Goal: Task Accomplishment & Management: Manage account settings

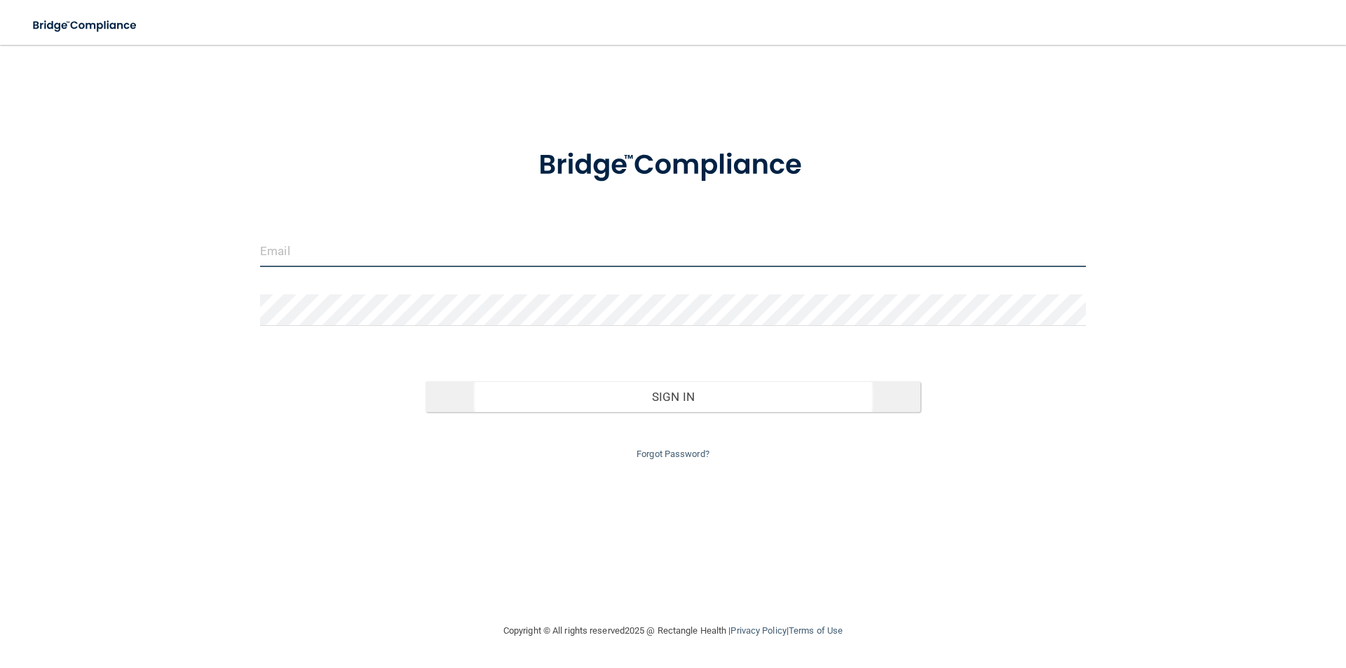
type input "[PERSON_NAME][EMAIL_ADDRESS][PERSON_NAME][DOMAIN_NAME]"
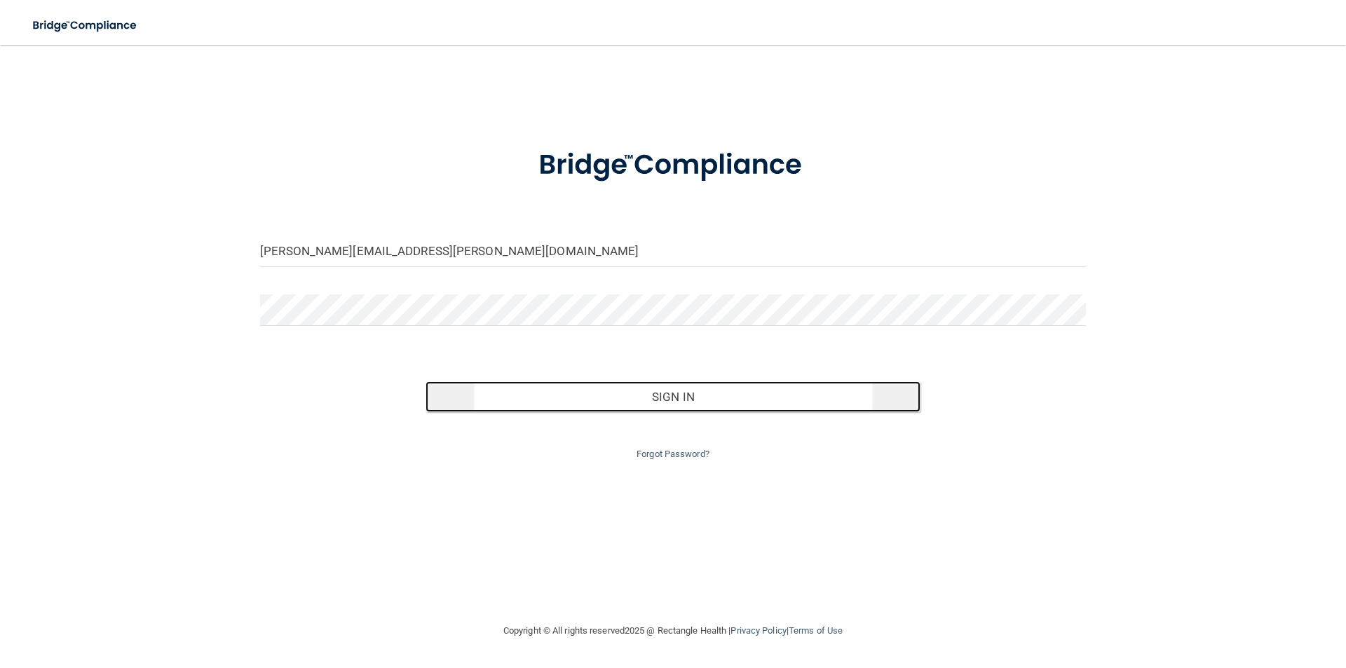
click at [602, 401] on button "Sign In" at bounding box center [674, 396] width 496 height 31
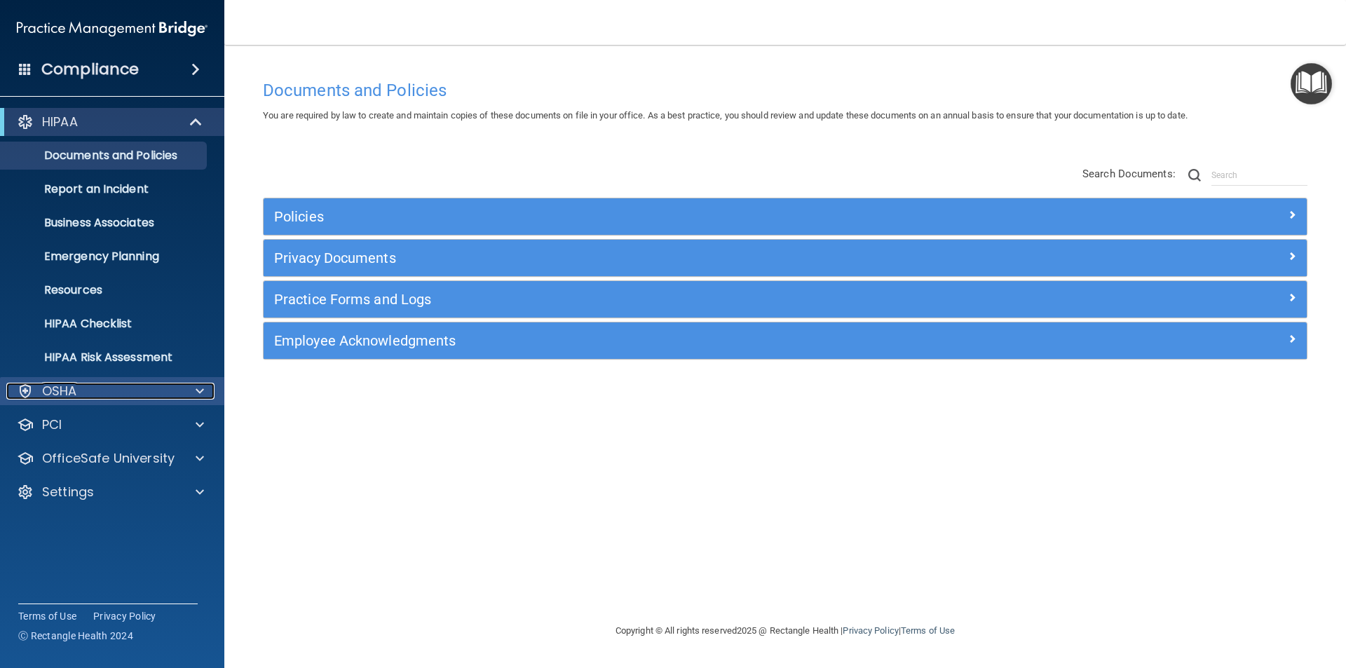
click at [109, 388] on div "OSHA" at bounding box center [93, 391] width 174 height 17
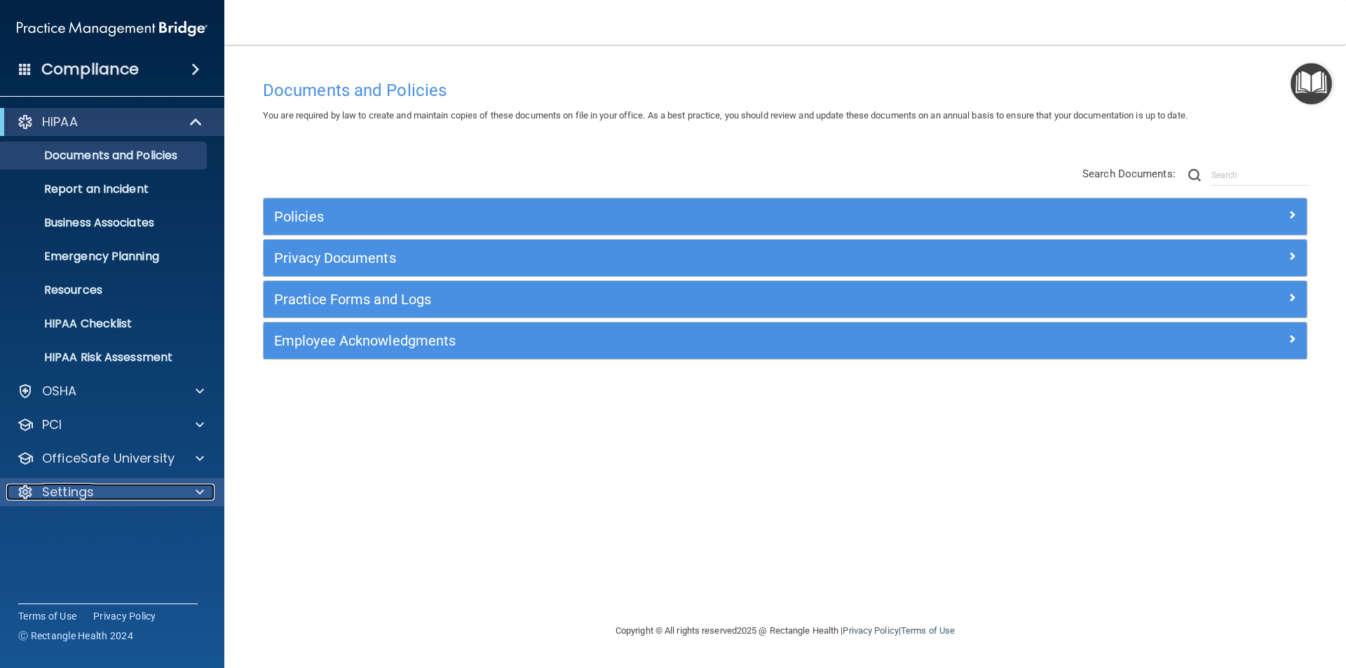
click at [107, 499] on div "Settings" at bounding box center [93, 492] width 174 height 17
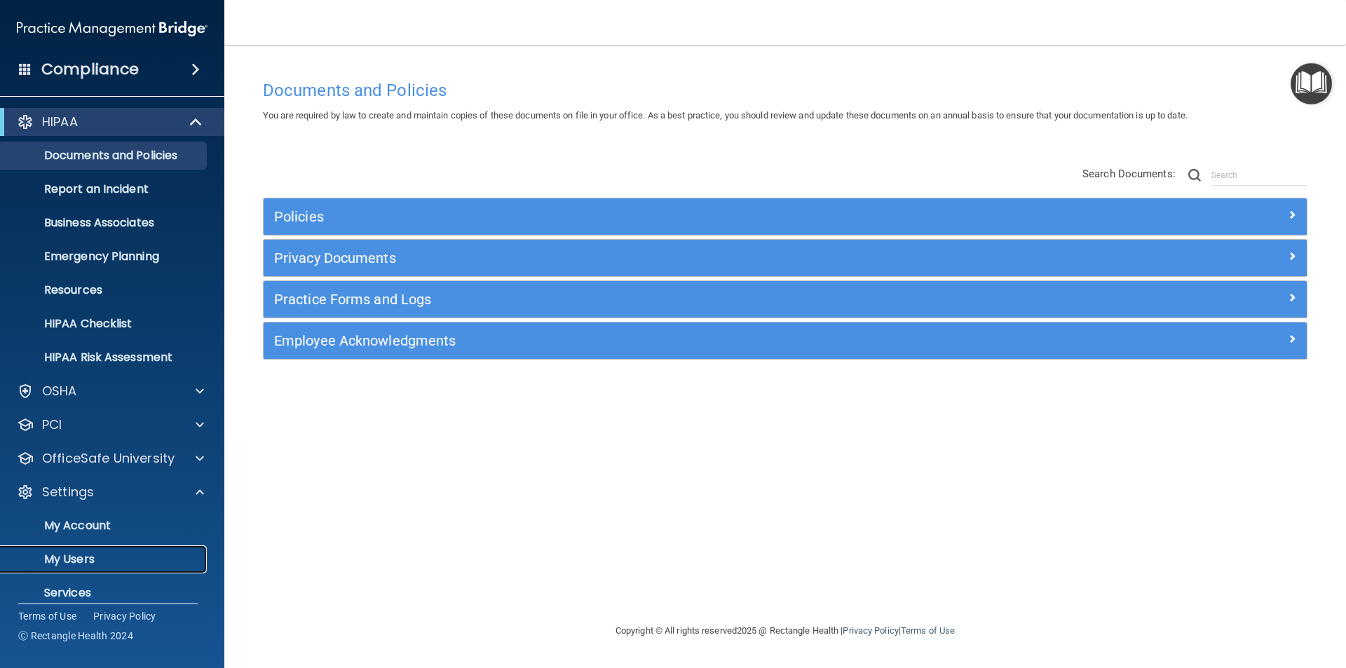
click at [104, 550] on link "My Users" at bounding box center [96, 559] width 221 height 28
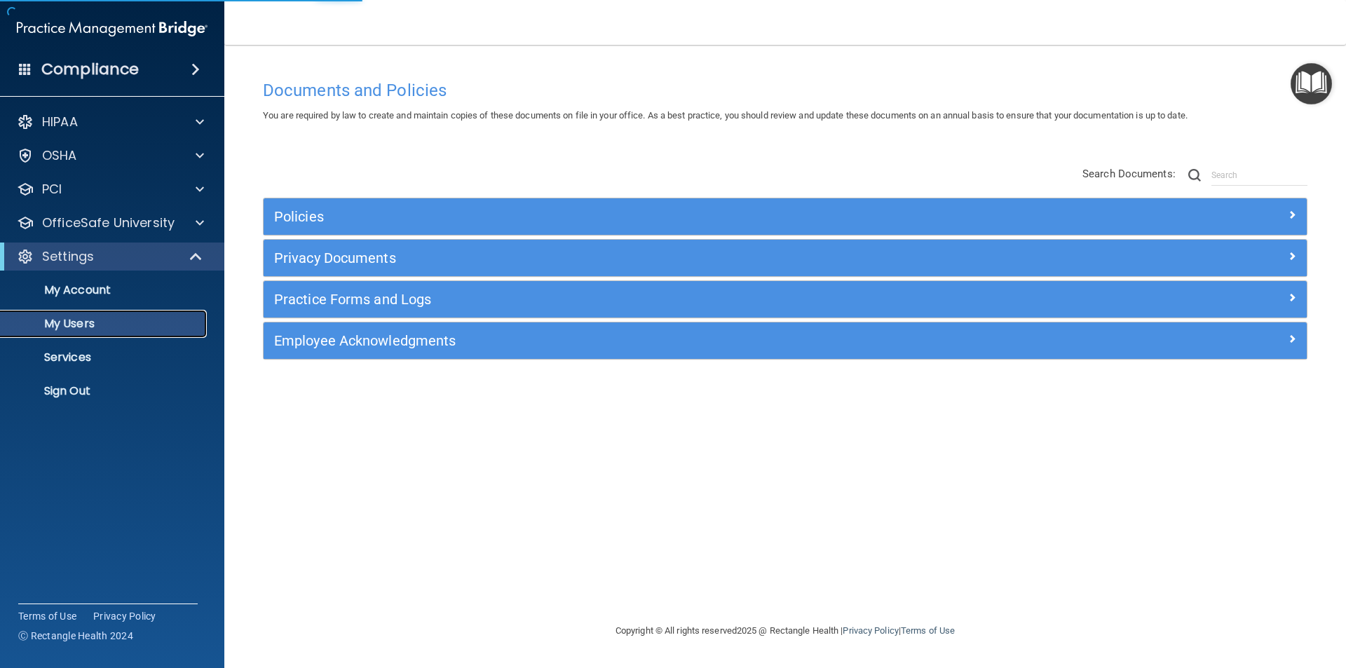
select select "20"
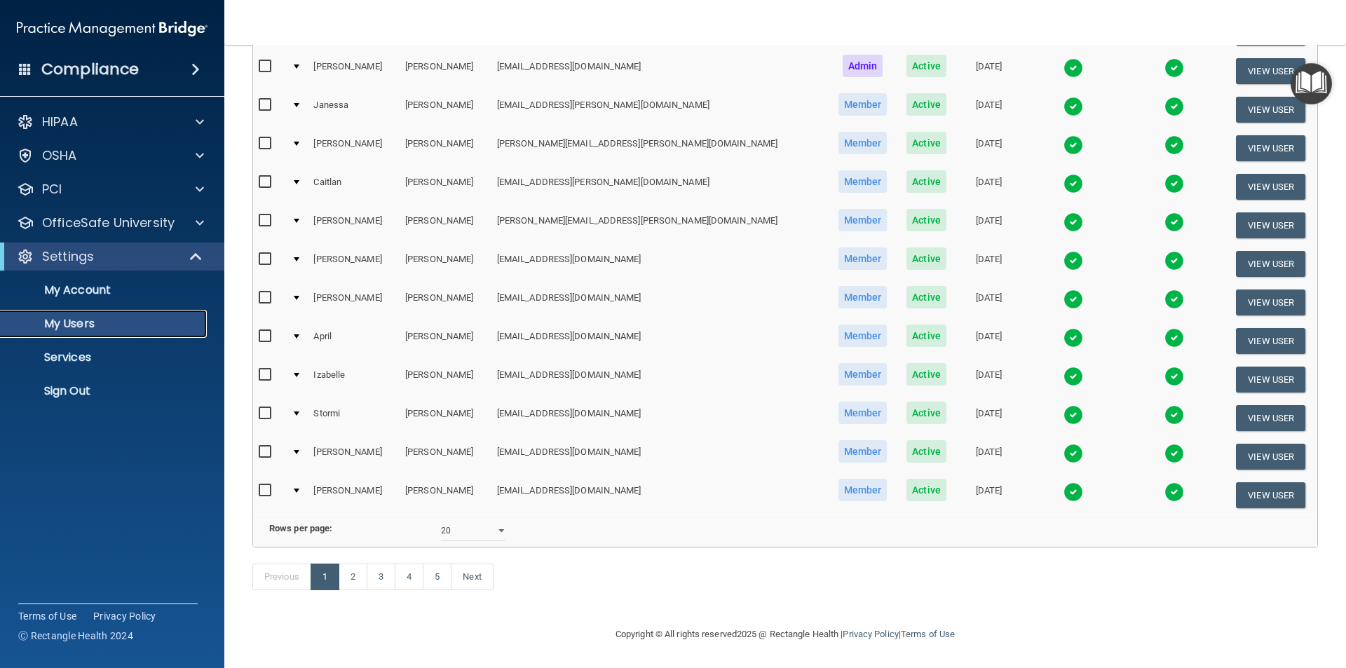
scroll to position [492, 0]
click at [350, 578] on link "2" at bounding box center [353, 577] width 29 height 27
select select "20"
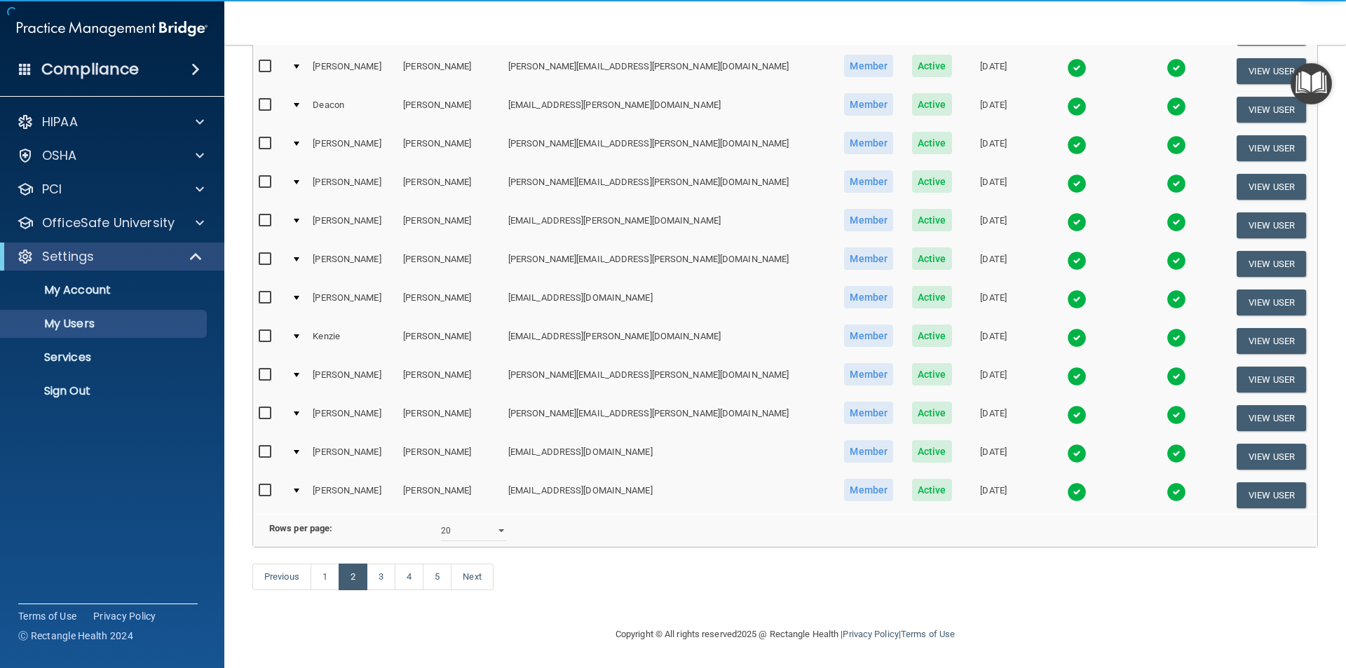
scroll to position [491, 0]
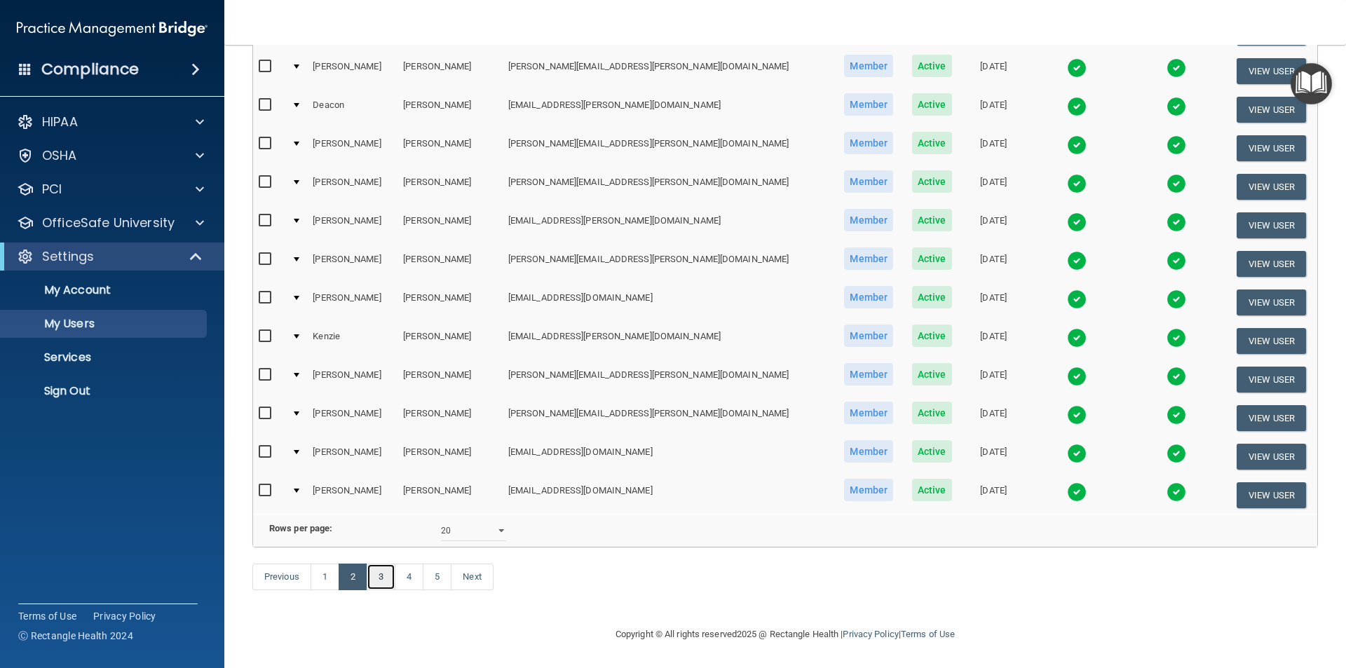
click at [387, 585] on link "3" at bounding box center [381, 577] width 29 height 27
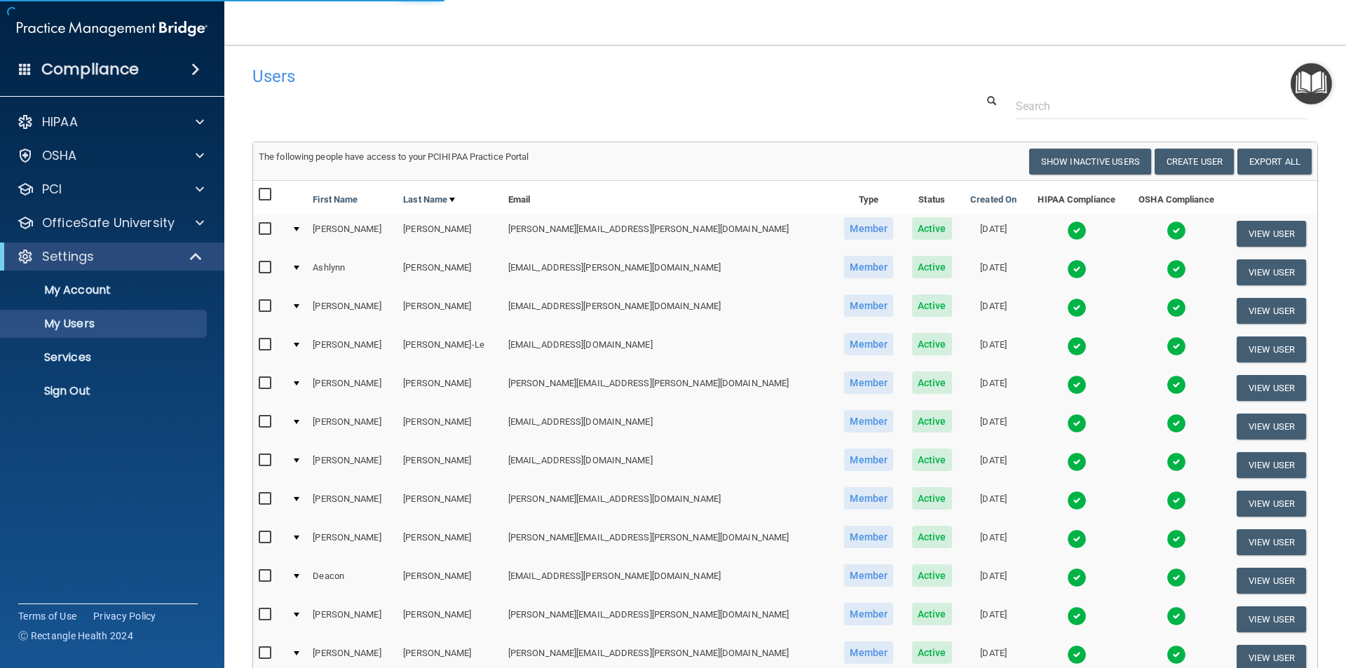
select select "20"
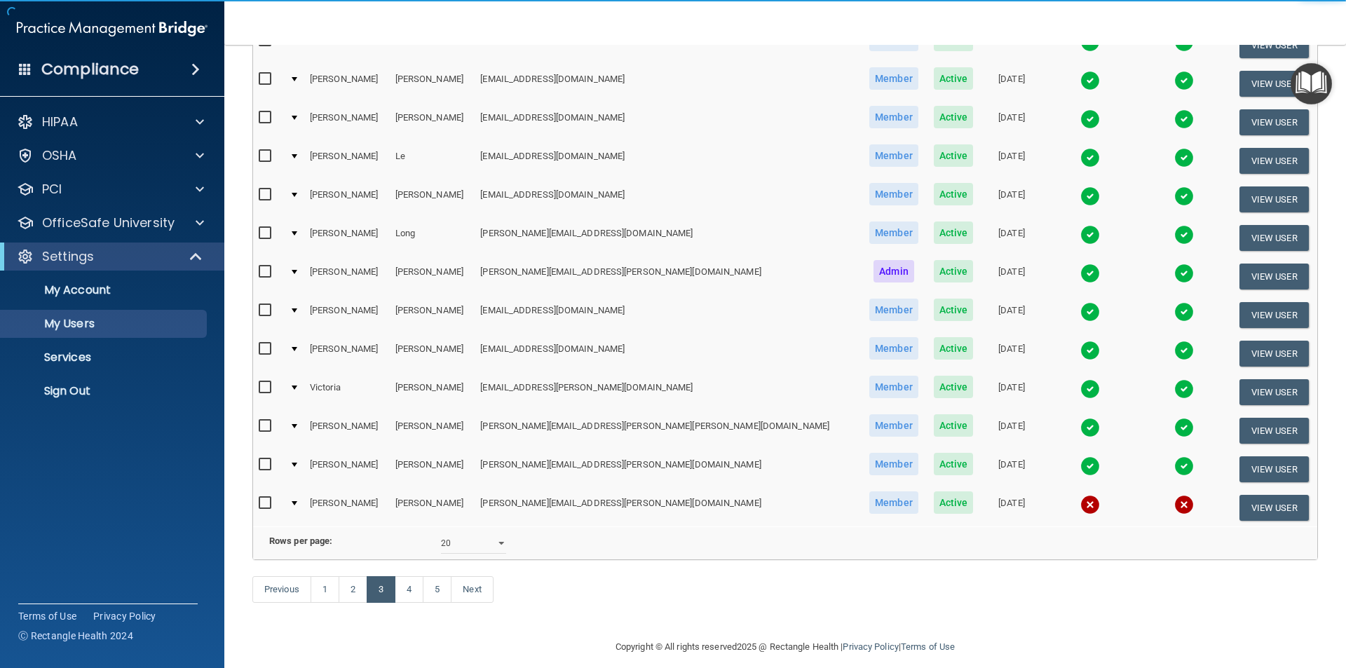
scroll to position [492, 0]
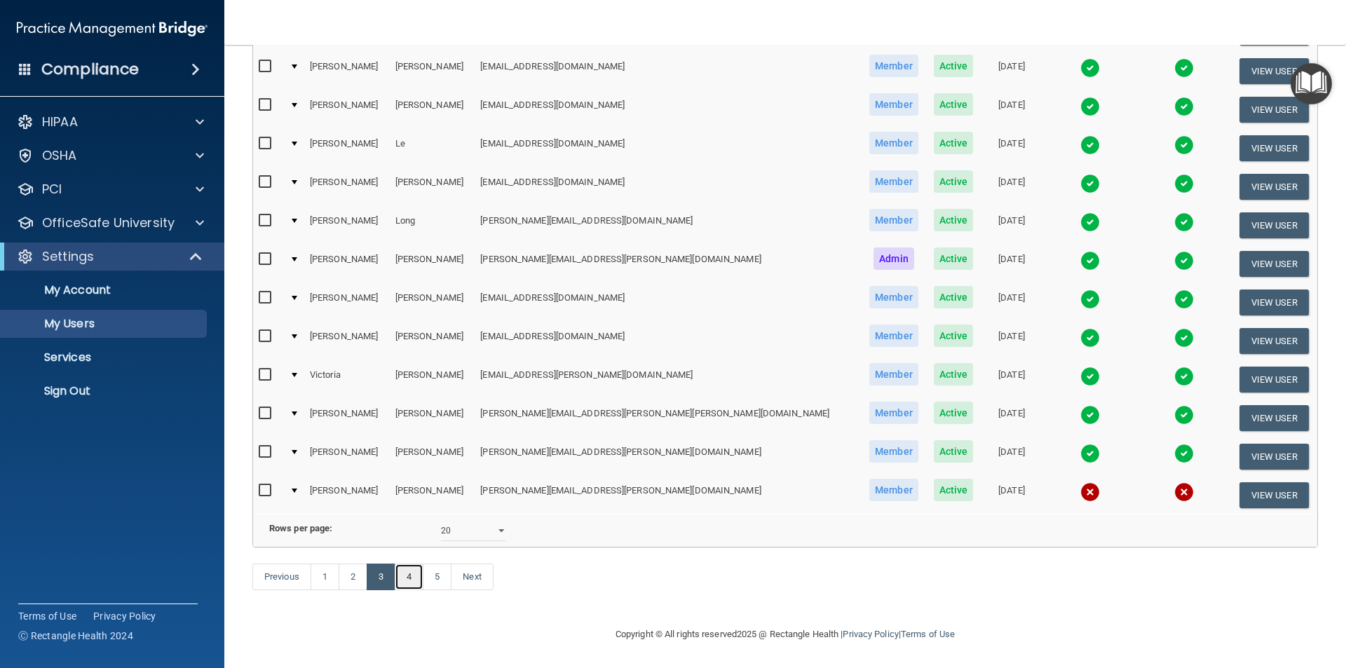
click at [410, 575] on link "4" at bounding box center [409, 577] width 29 height 27
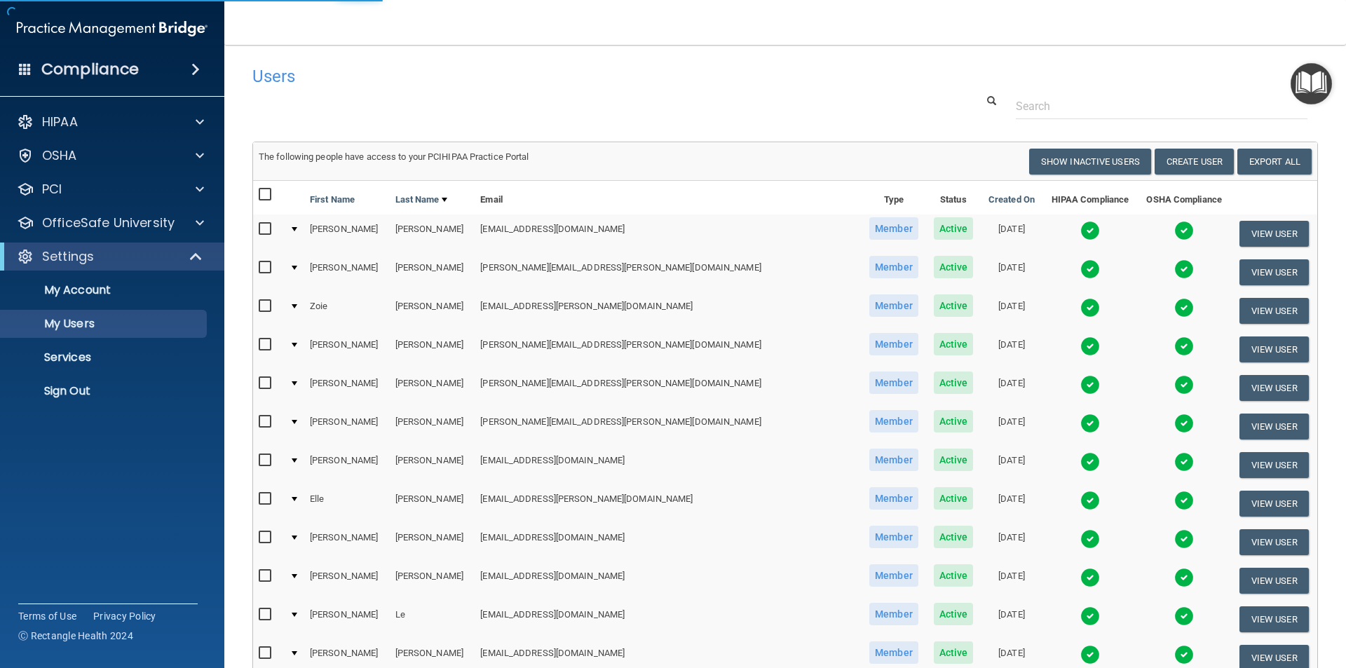
select select "20"
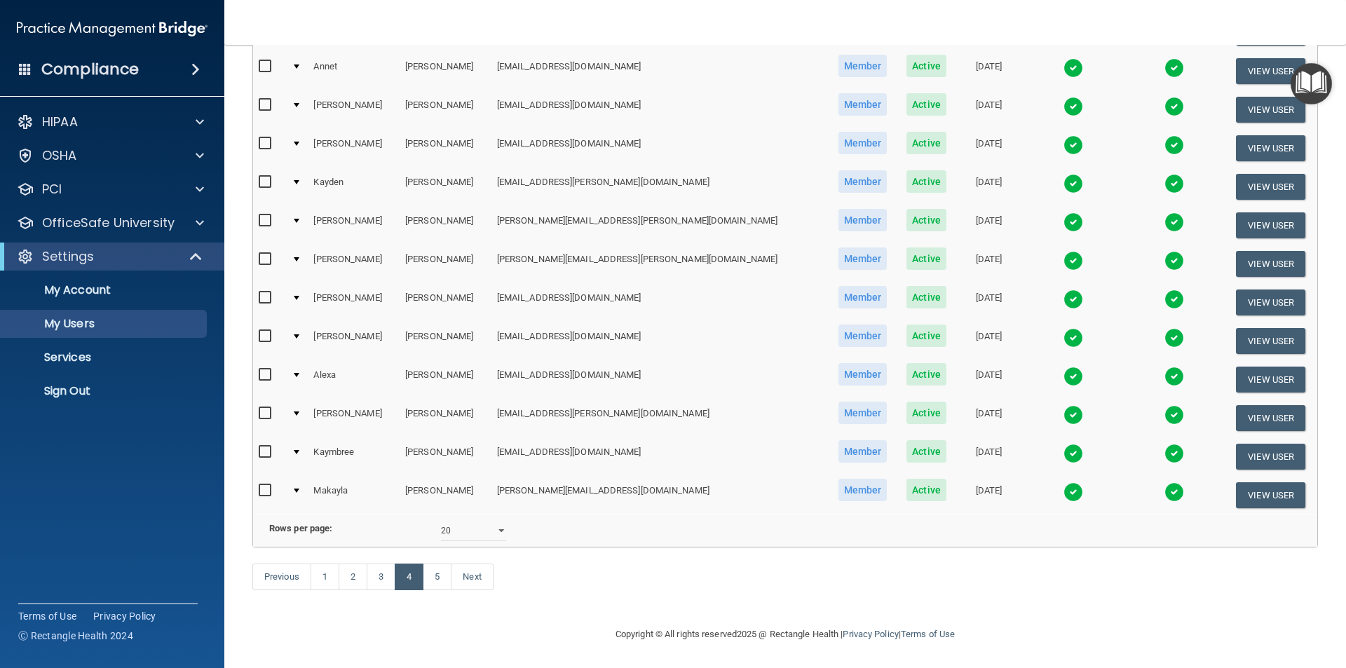
scroll to position [492, 0]
click at [438, 578] on link "5" at bounding box center [437, 577] width 29 height 27
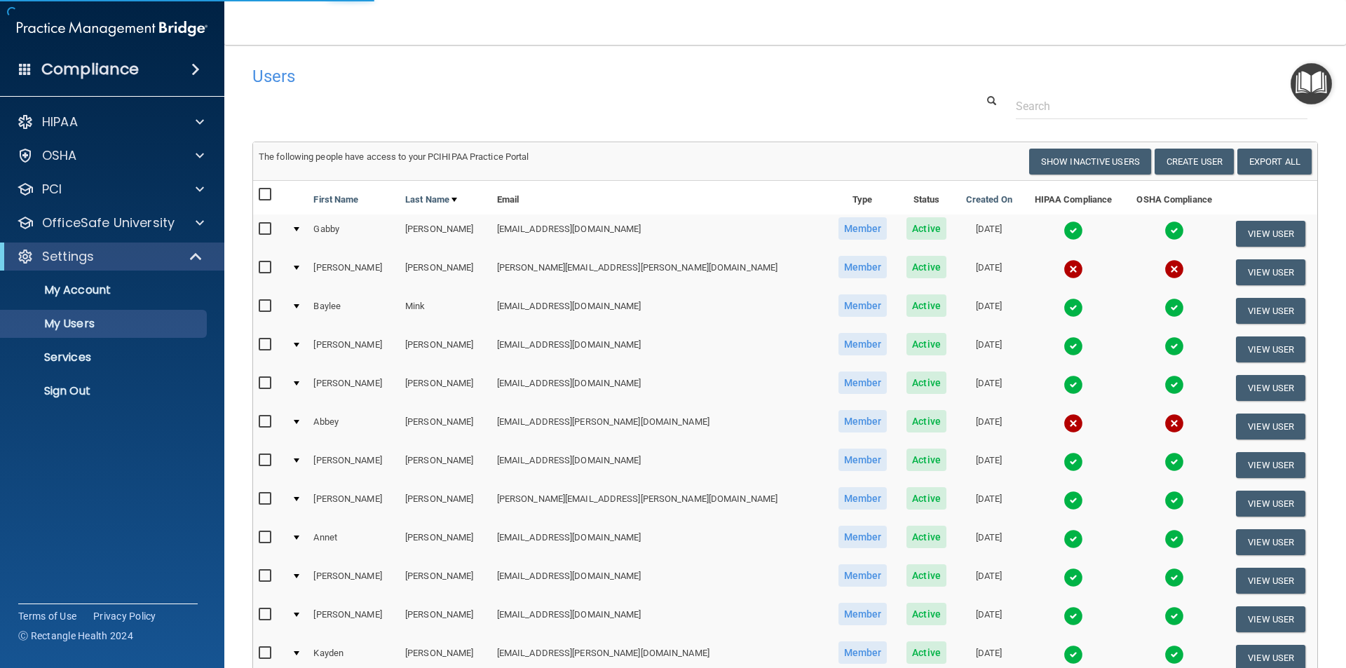
select select "20"
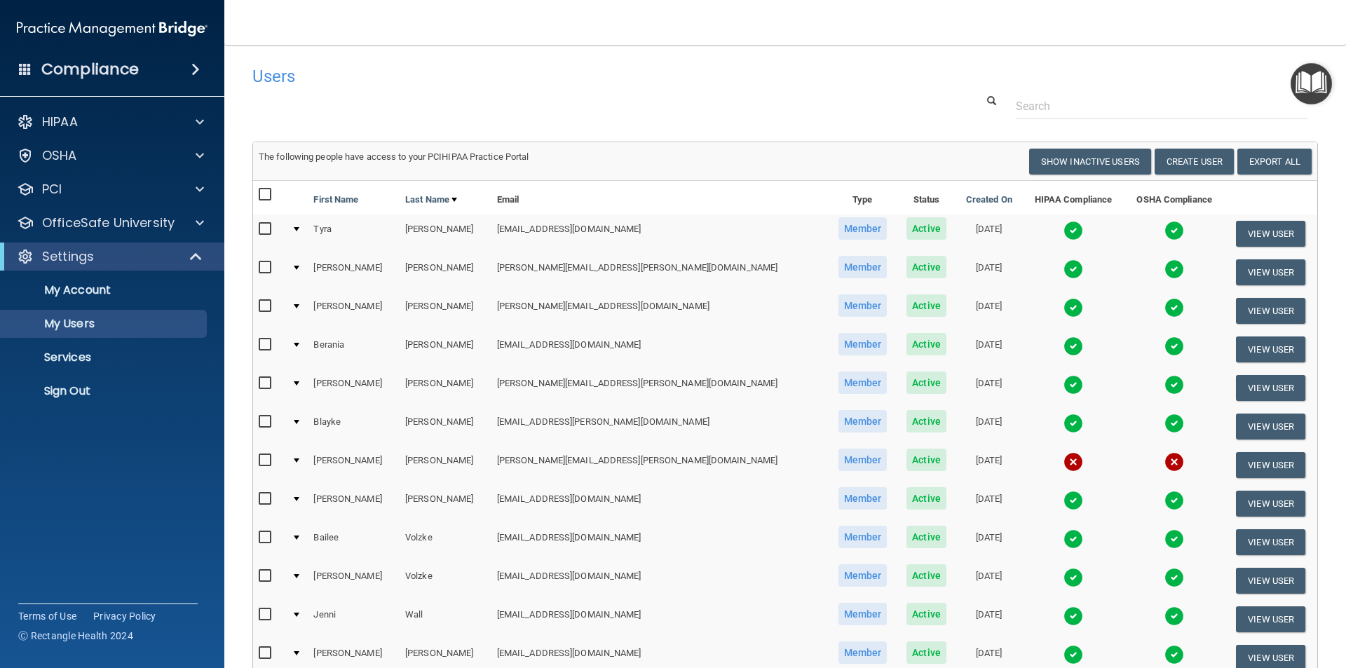
click at [398, 93] on div "Users" at bounding box center [559, 76] width 634 height 34
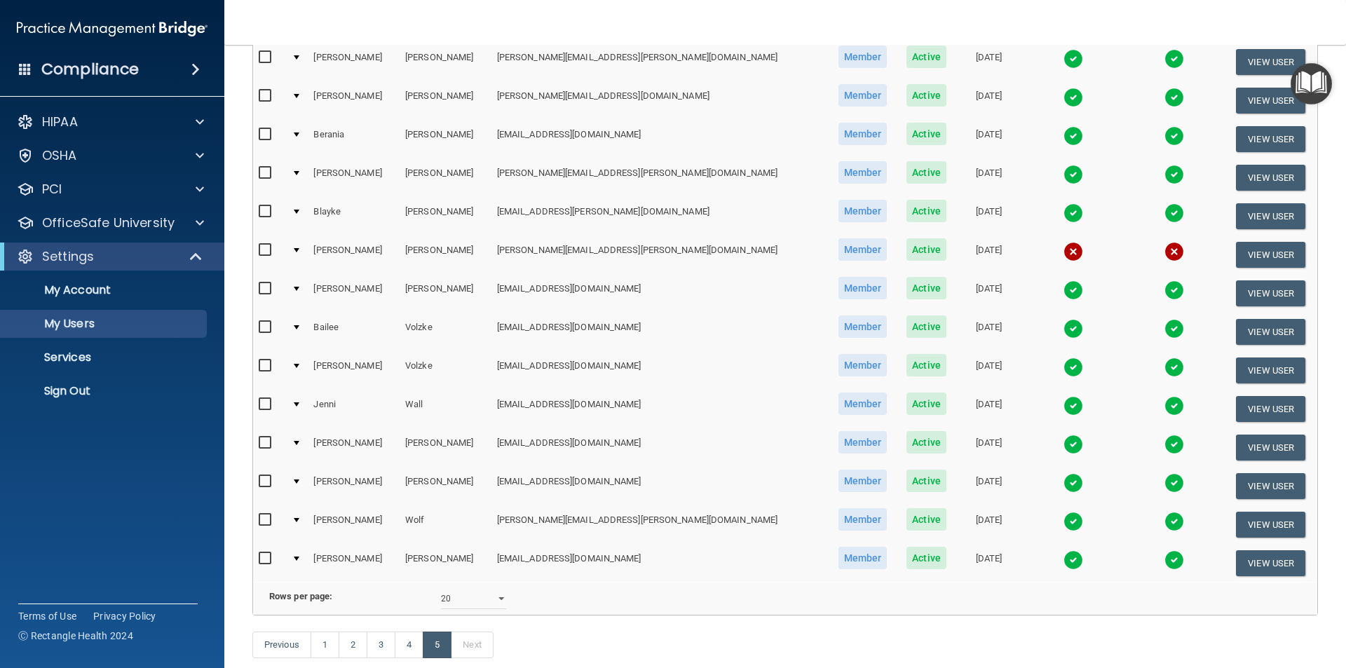
scroll to position [299, 0]
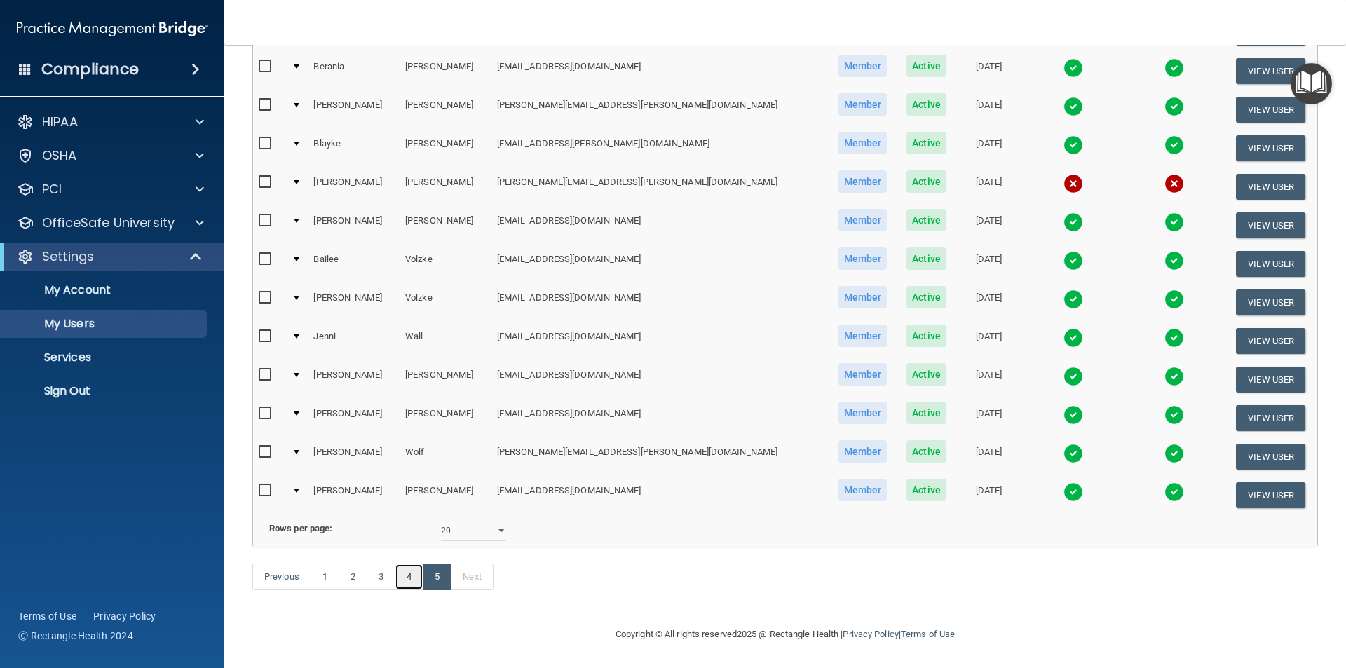
click at [414, 576] on link "4" at bounding box center [409, 577] width 29 height 27
select select "20"
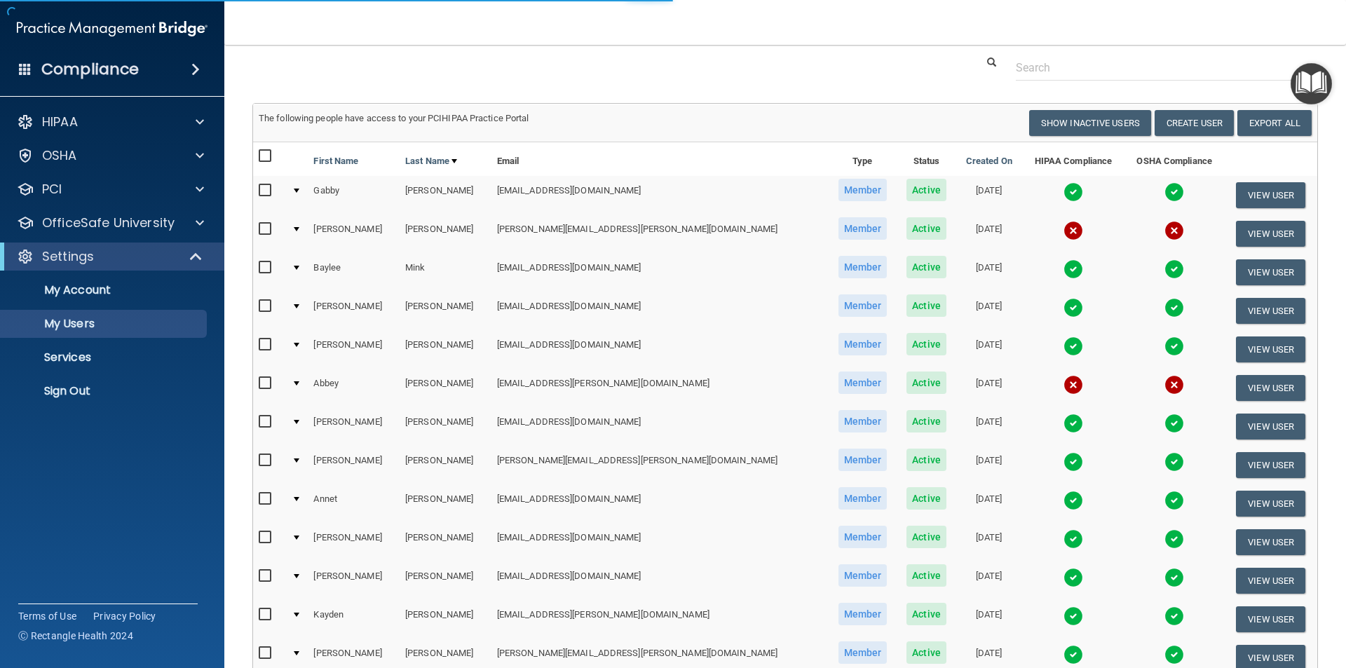
scroll to position [70, 0]
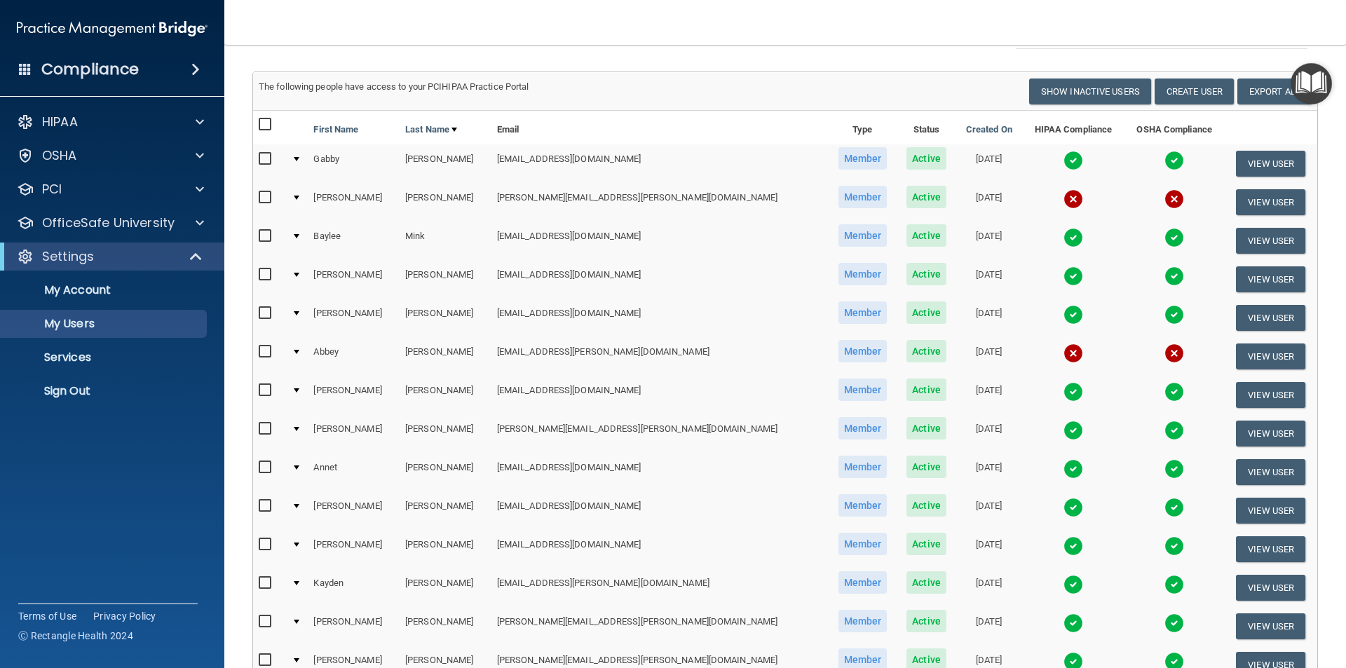
click at [261, 351] on input "checkbox" at bounding box center [267, 351] width 16 height 11
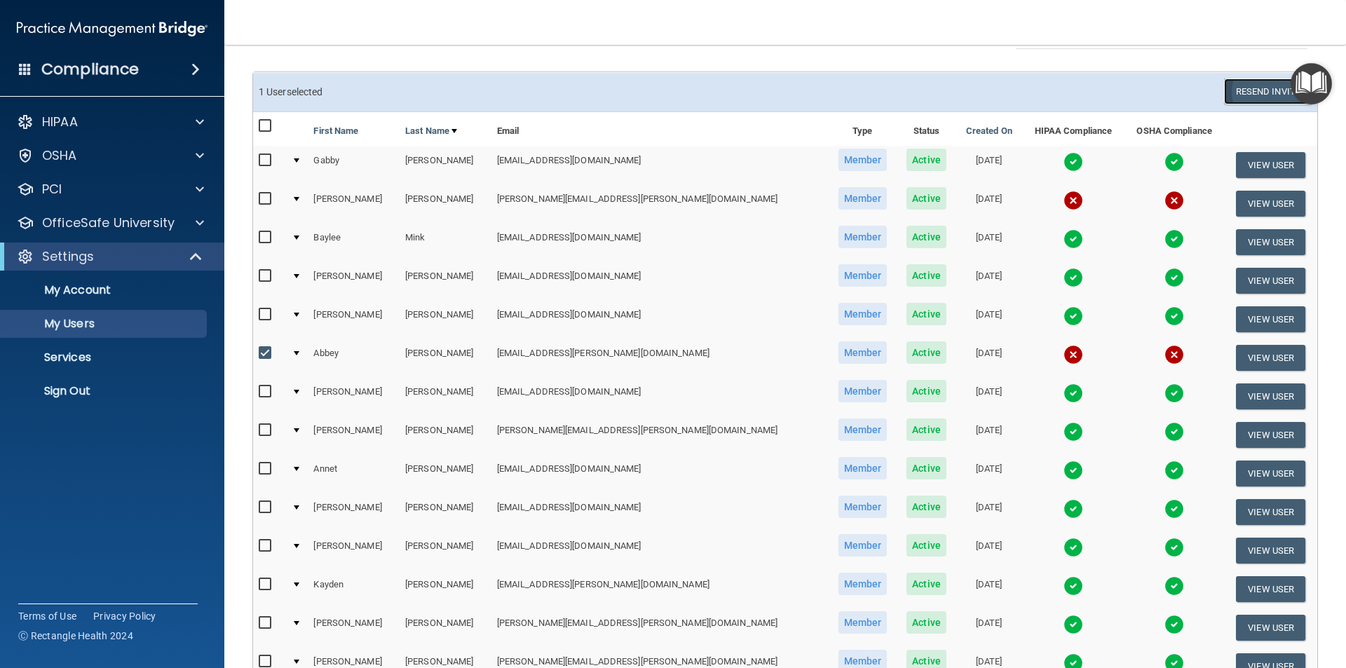
click at [1249, 90] on button "Resend Invite" at bounding box center [1268, 92] width 88 height 26
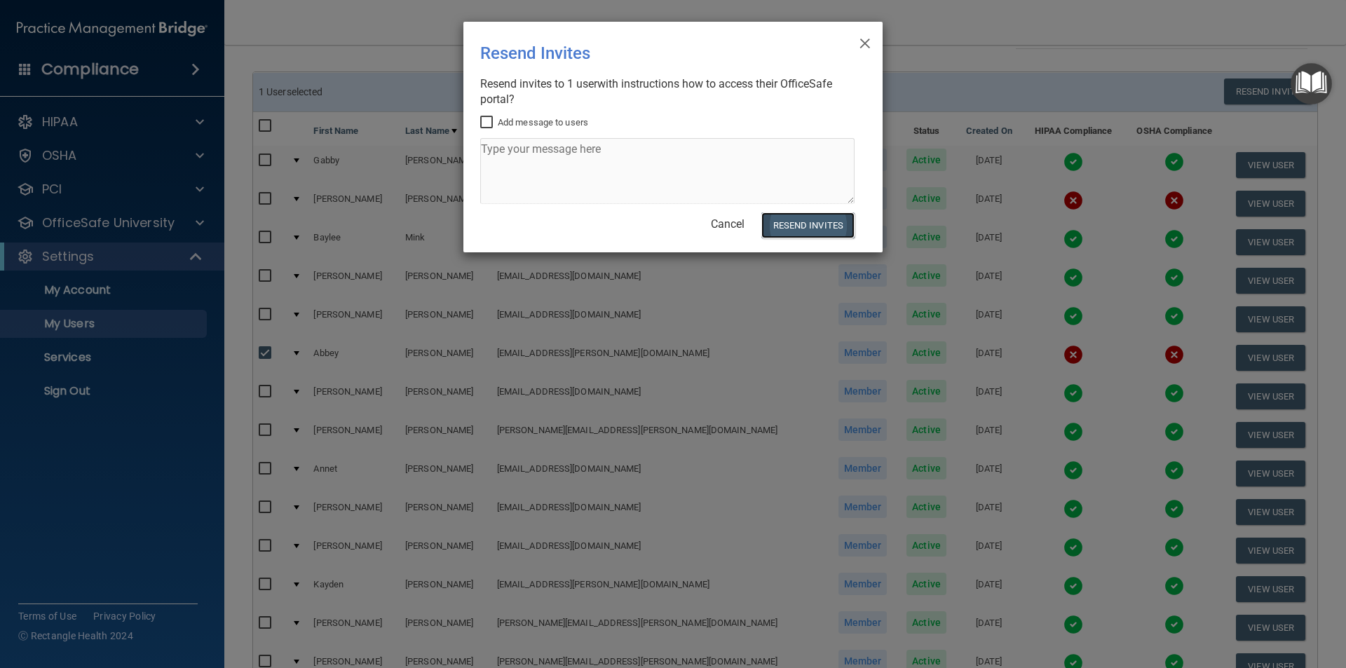
click at [809, 225] on button "Resend Invites" at bounding box center [807, 225] width 93 height 26
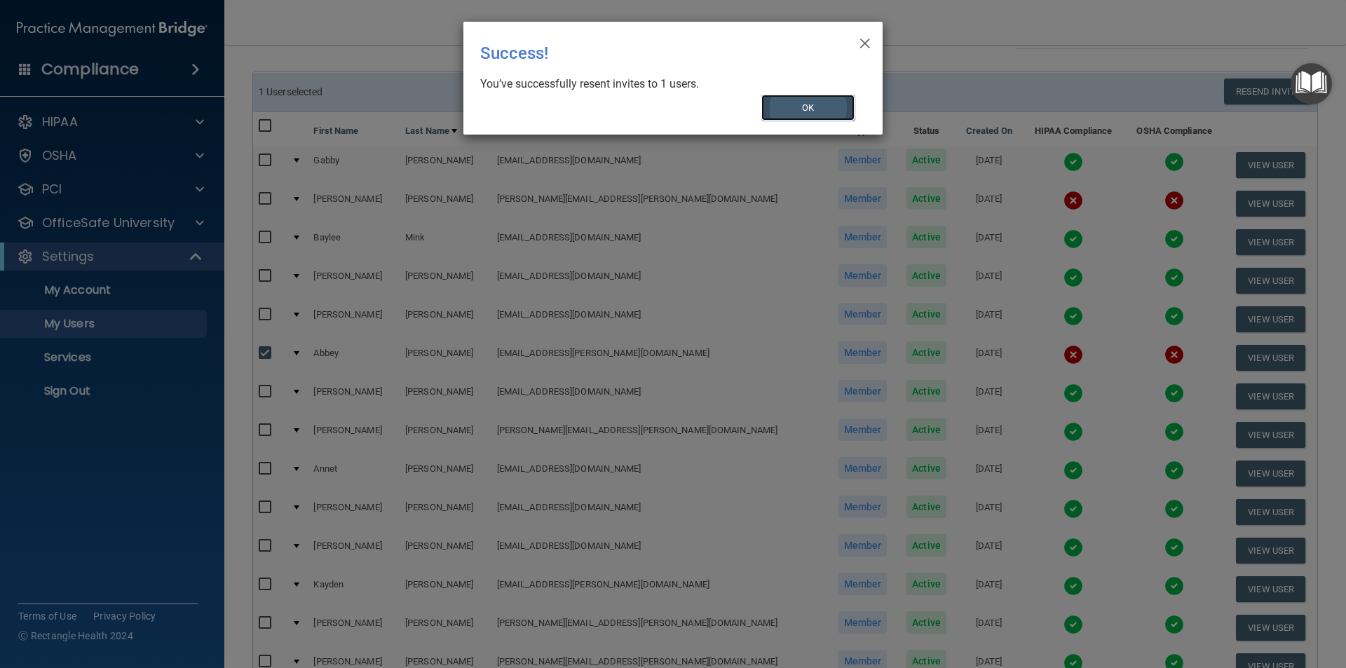
click at [816, 100] on button "OK" at bounding box center [808, 108] width 94 height 26
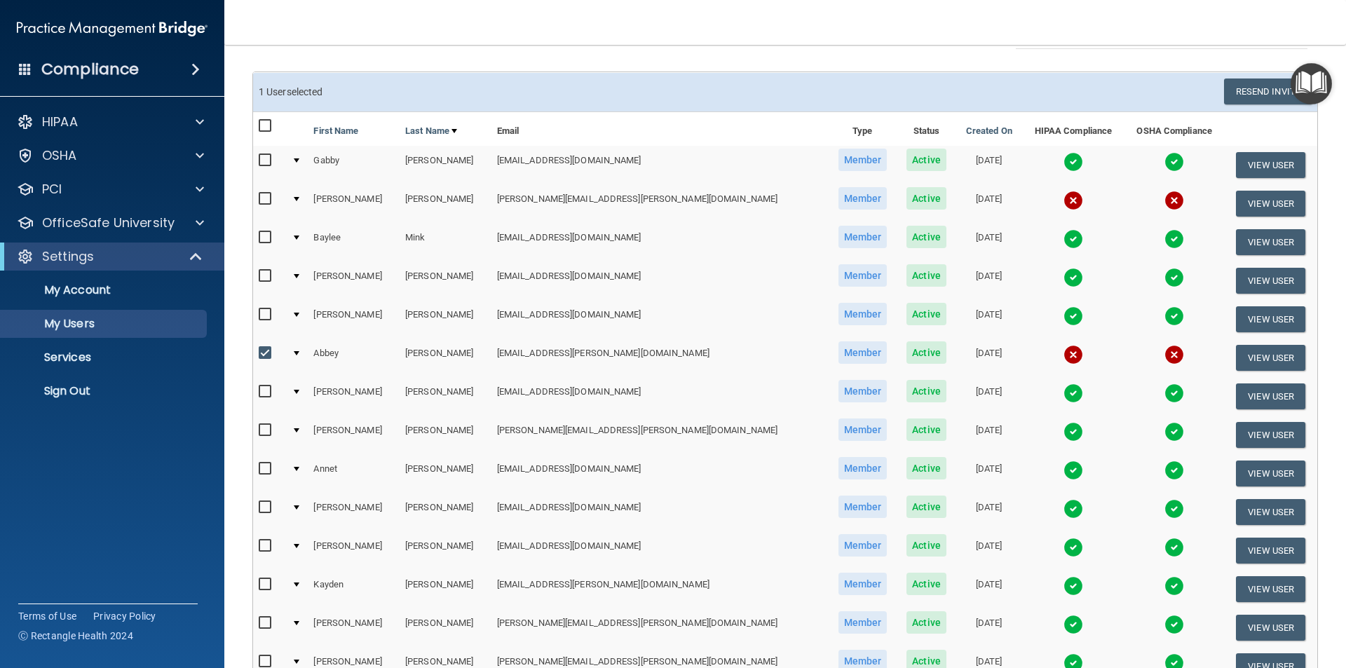
click at [264, 351] on input "checkbox" at bounding box center [267, 353] width 16 height 11
checkbox input "false"
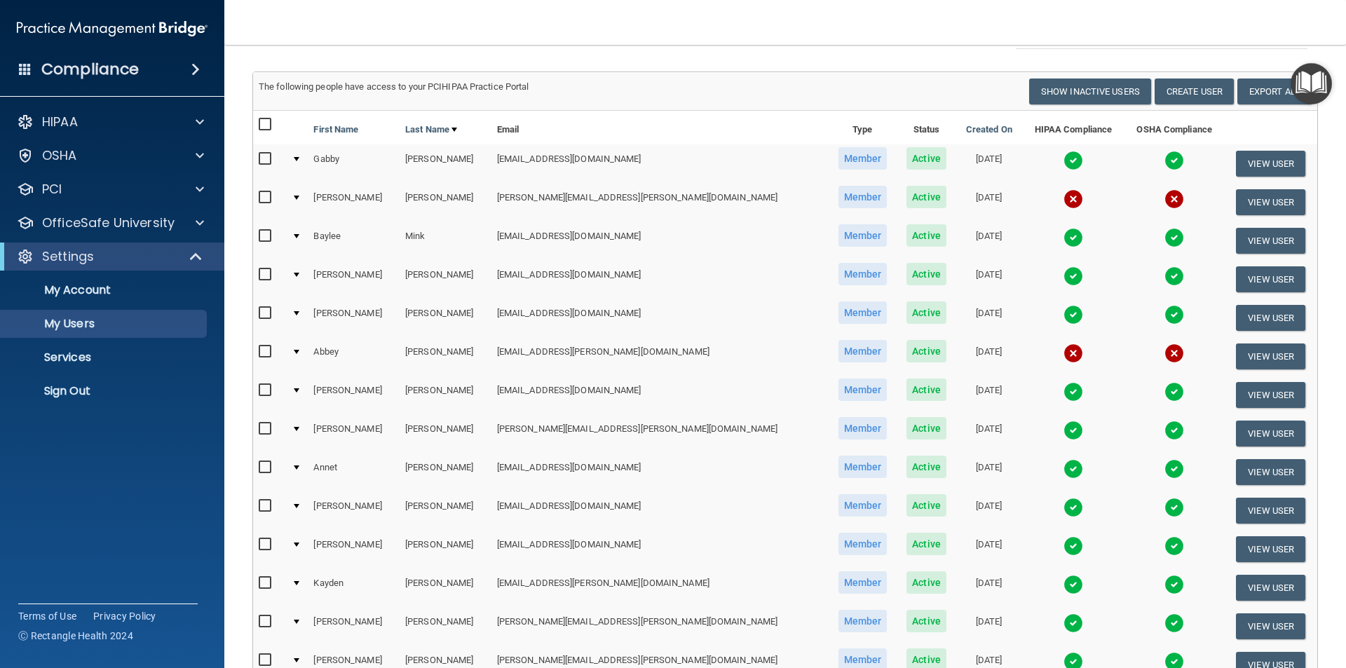
click at [674, 59] on div "Users Success! New user created. × Error! The user couldn't be created. × Succe…" at bounding box center [785, 501] width 1066 height 1024
